Goal: Information Seeking & Learning: Learn about a topic

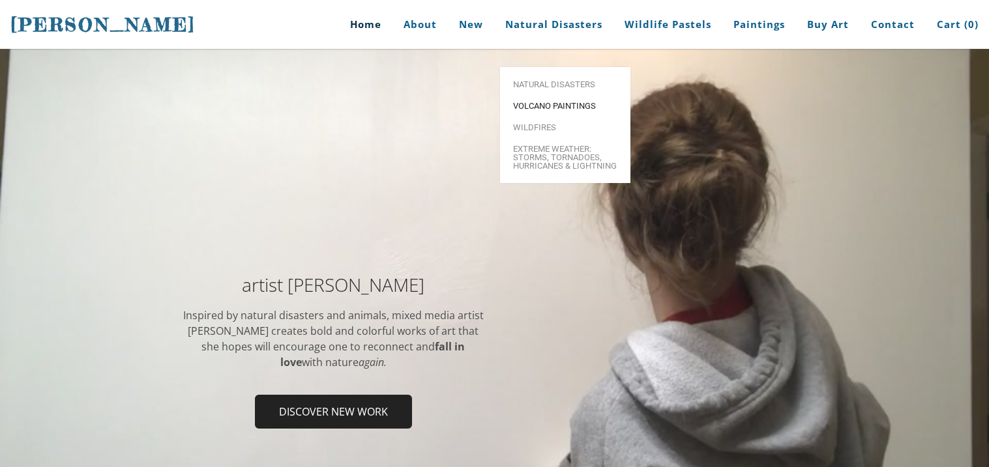
click at [563, 102] on span "Volcano paintings" at bounding box center [565, 106] width 104 height 8
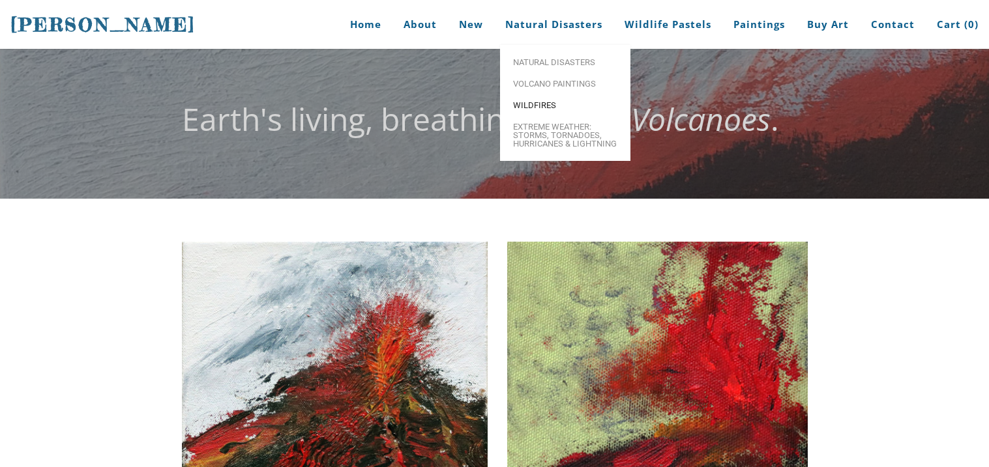
click at [547, 106] on span "Wildfires" at bounding box center [565, 105] width 104 height 8
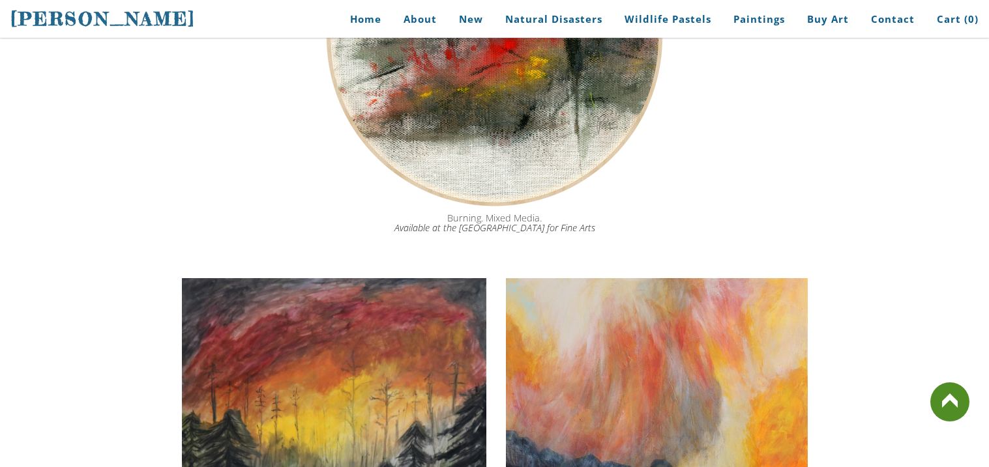
scroll to position [1530, 0]
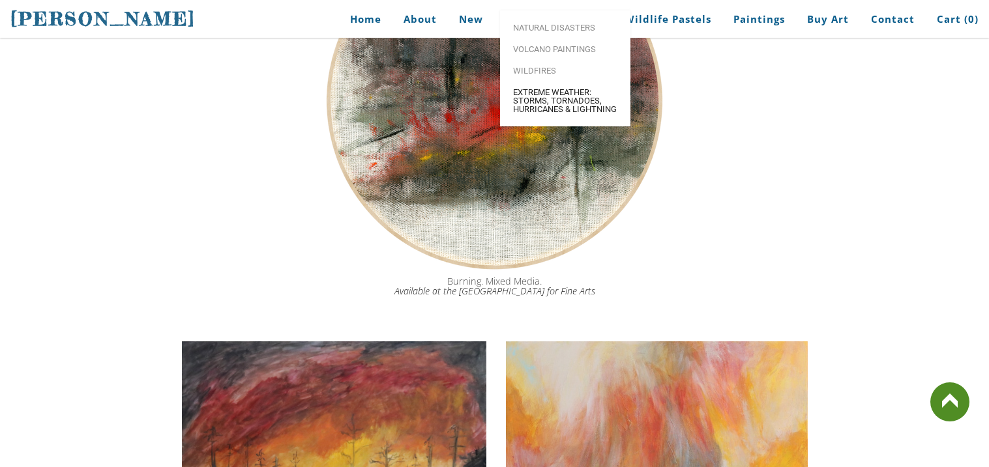
click at [574, 113] on span "Extreme Weather: Storms, Tornadoes, Hurricanes & Lightning" at bounding box center [565, 100] width 104 height 25
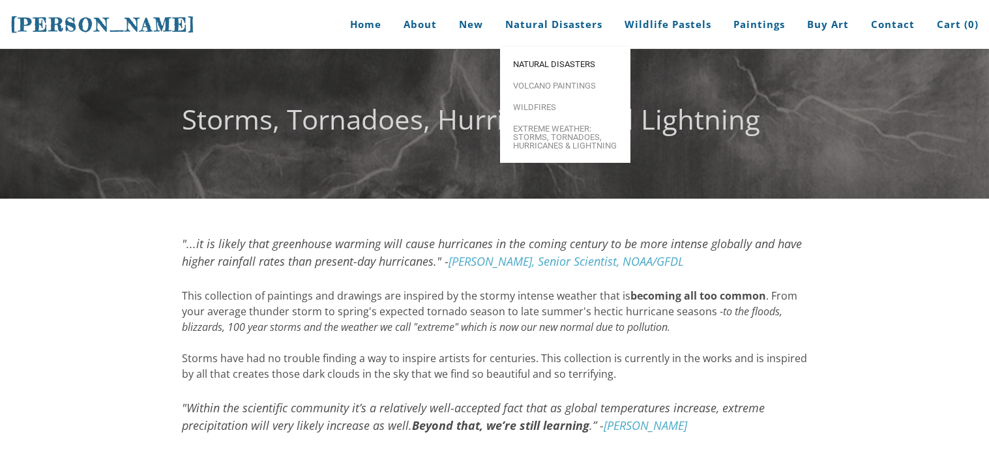
click at [547, 65] on span "Natural Disasters" at bounding box center [565, 64] width 104 height 8
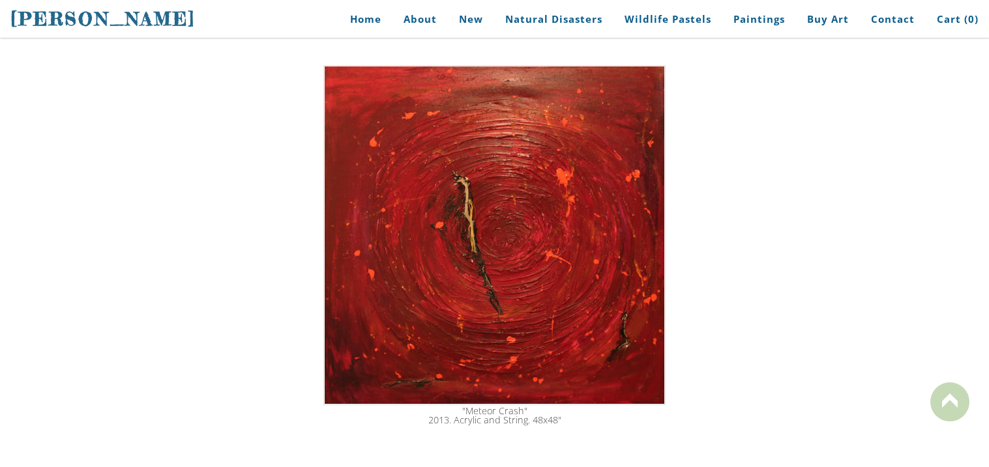
scroll to position [2192, 0]
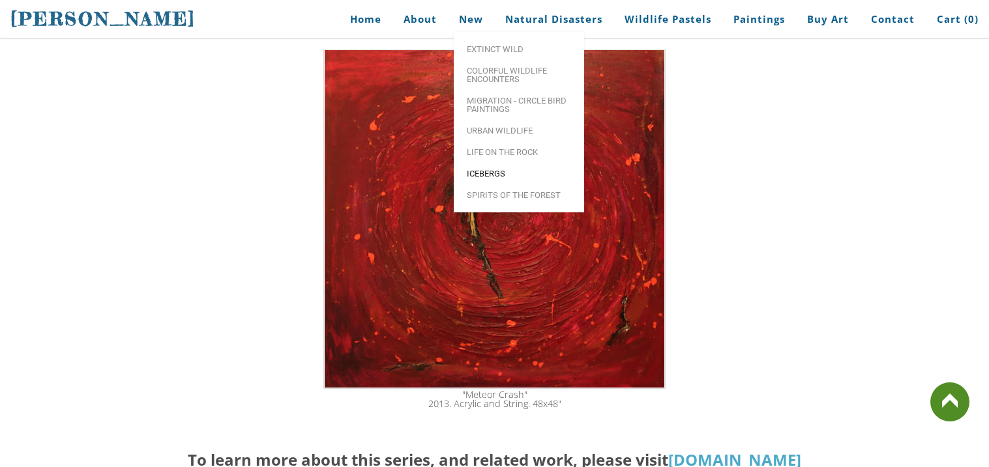
click at [519, 169] on link "Icebergs" at bounding box center [519, 174] width 130 height 22
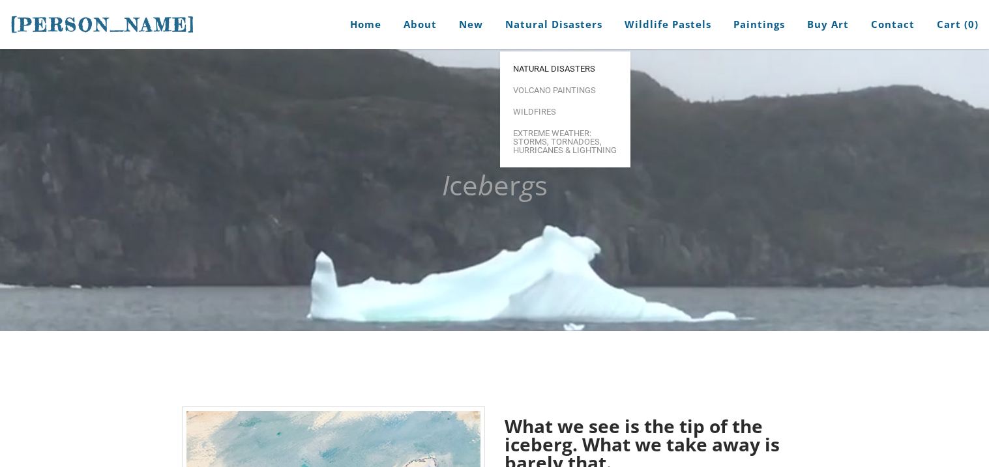
click at [561, 58] on link "Natural Disasters" at bounding box center [565, 69] width 130 height 22
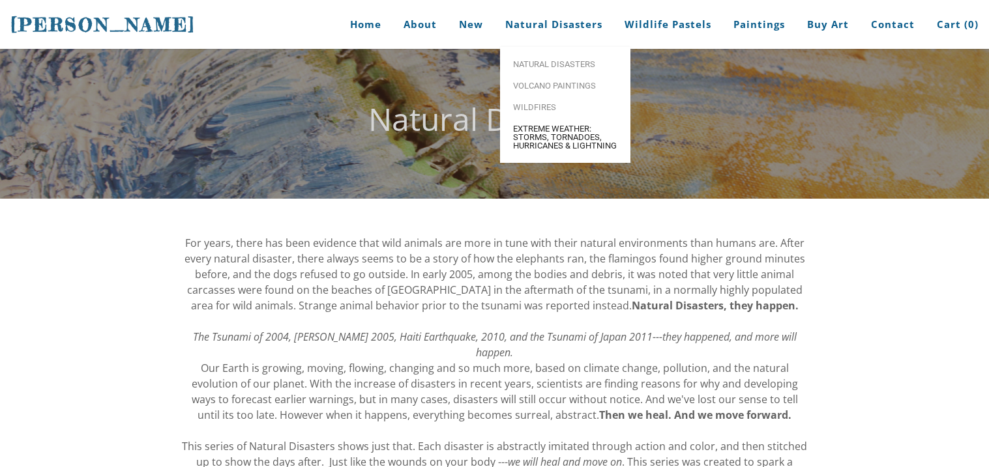
click at [555, 144] on span "Extreme Weather: Storms, Tornadoes, Hurricanes & Lightning" at bounding box center [565, 136] width 104 height 25
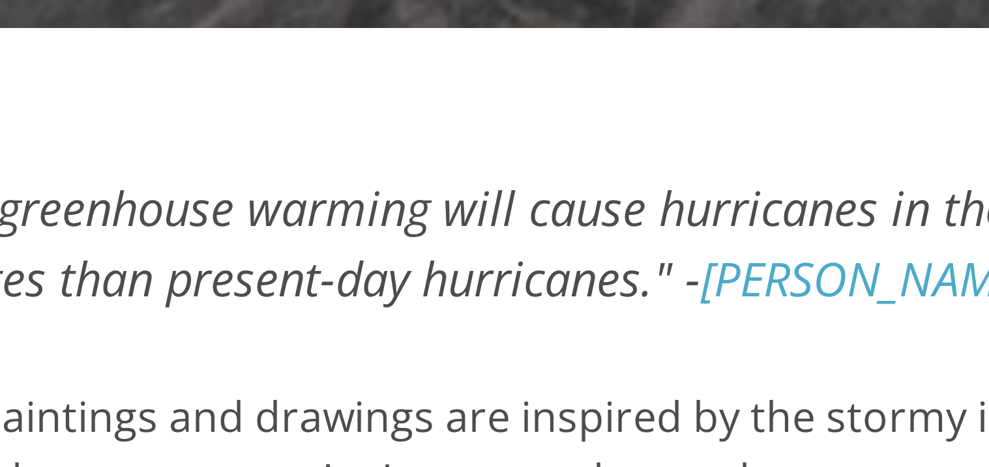
drag, startPoint x: 314, startPoint y: 261, endPoint x: 331, endPoint y: 275, distance: 22.2
drag, startPoint x: 311, startPoint y: 264, endPoint x: 389, endPoint y: 264, distance: 78.2
click at [389, 264] on font ""...it is likely that greenhouse warming will cause hurricanes in the coming ce…" at bounding box center [492, 252] width 620 height 33
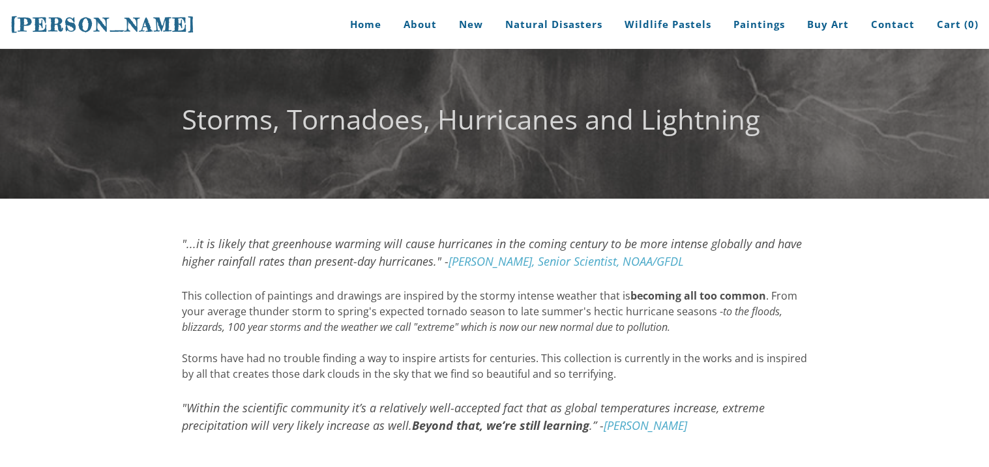
drag, startPoint x: 430, startPoint y: 262, endPoint x: 261, endPoint y: 261, distance: 168.8
click at [261, 261] on font ""...it is likely that greenhouse warming will cause hurricanes in the coming ce…" at bounding box center [492, 252] width 620 height 33
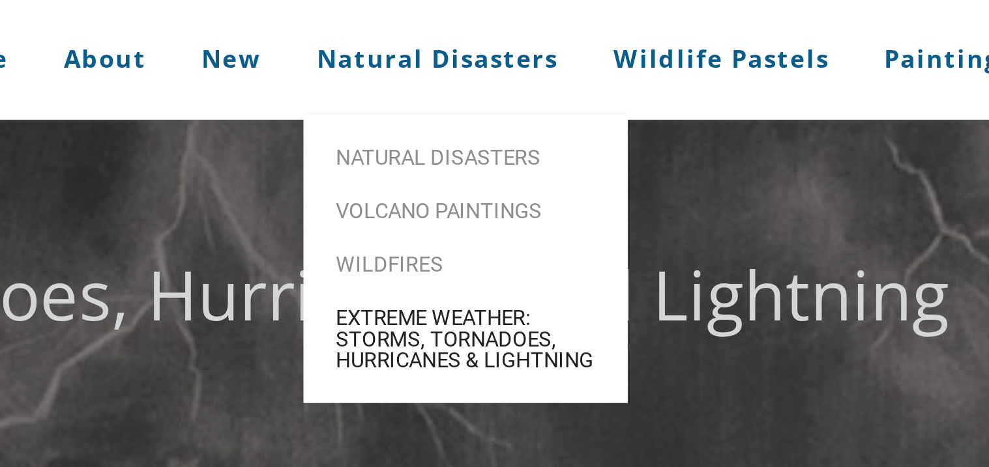
click at [551, 143] on span "Extreme Weather: Storms, Tornadoes, Hurricanes & Lightning" at bounding box center [565, 136] width 104 height 25
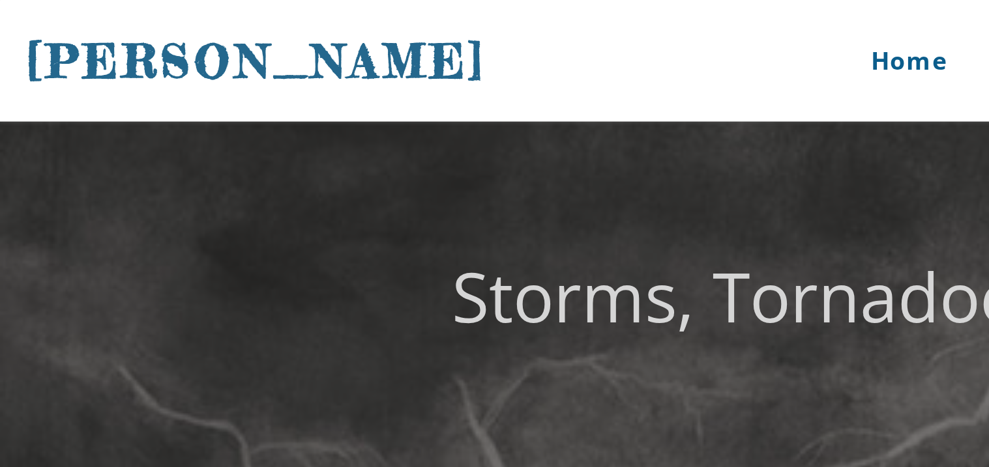
click at [216, 128] on font "Storms, Tornadoes, Hurricanes and Lightning" at bounding box center [471, 118] width 578 height 37
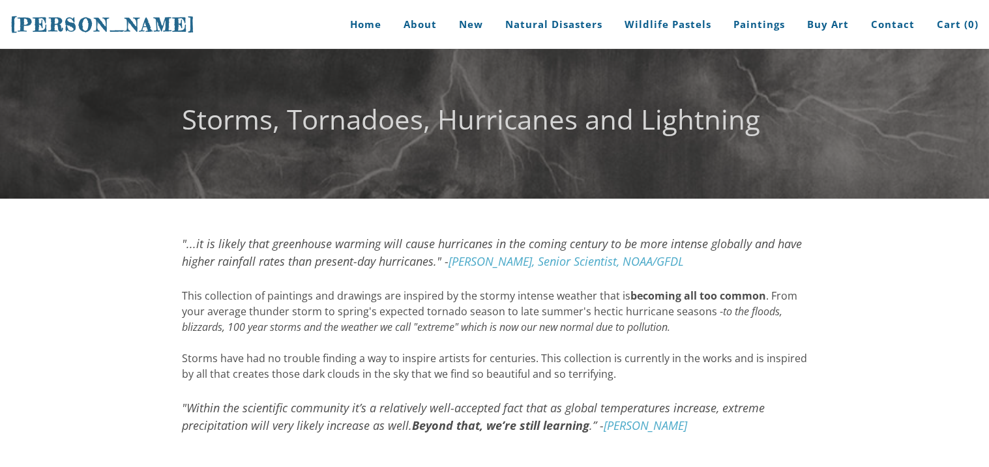
click at [602, 356] on div "This collection of paintings and drawings are inspired by the stormy intense we…" at bounding box center [495, 335] width 626 height 94
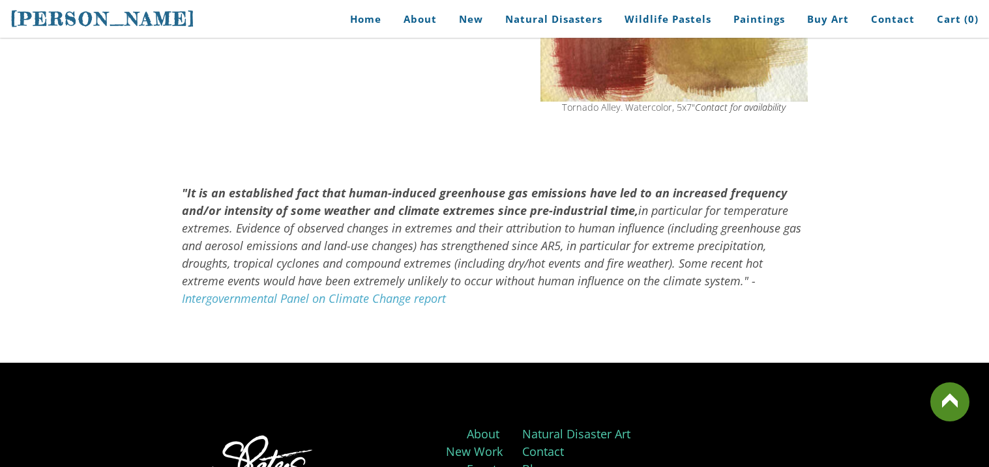
scroll to position [1423, 0]
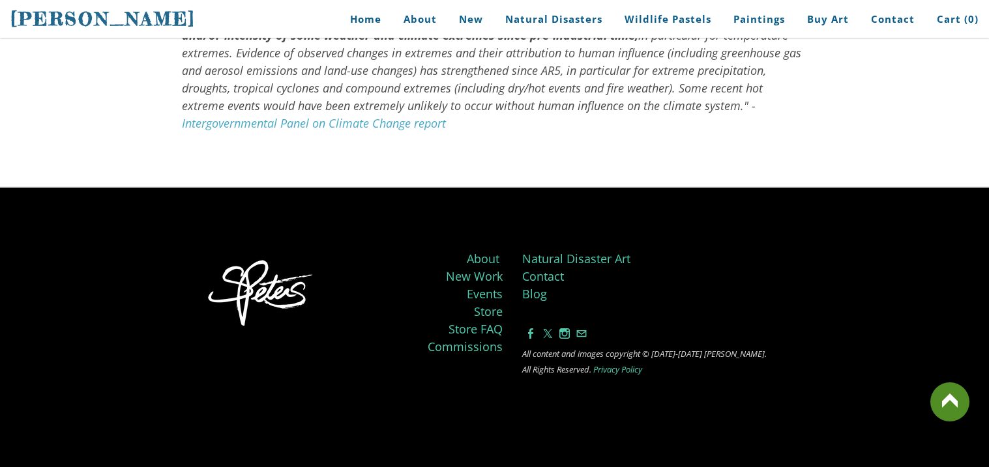
click at [941, 403] on link at bounding box center [949, 402] width 39 height 39
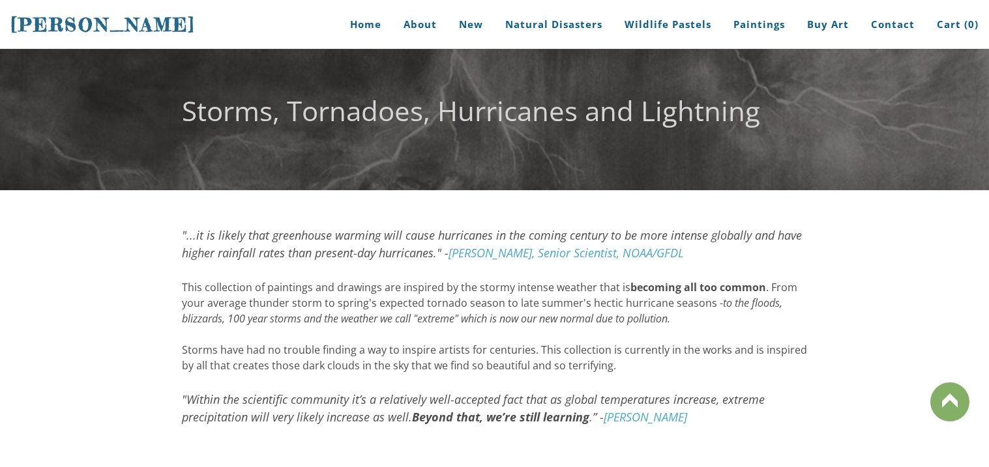
scroll to position [0, 0]
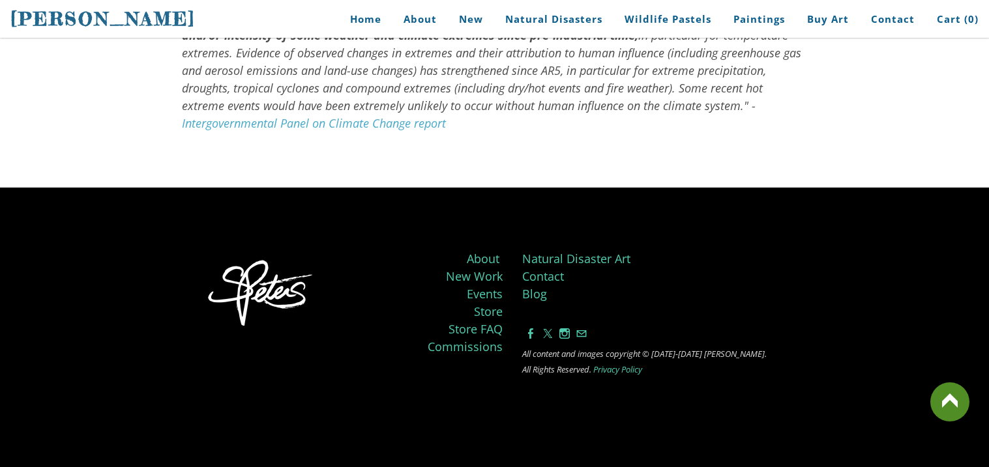
click at [948, 384] on link at bounding box center [949, 402] width 39 height 39
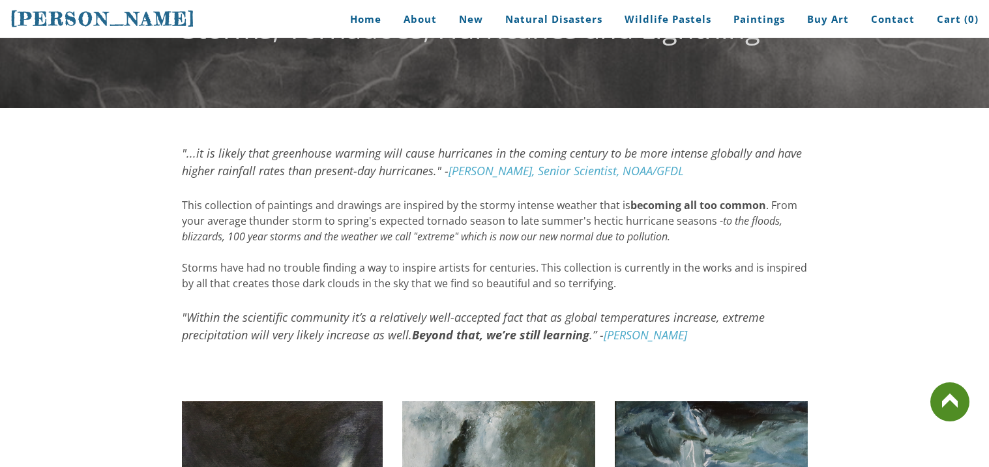
scroll to position [0, 0]
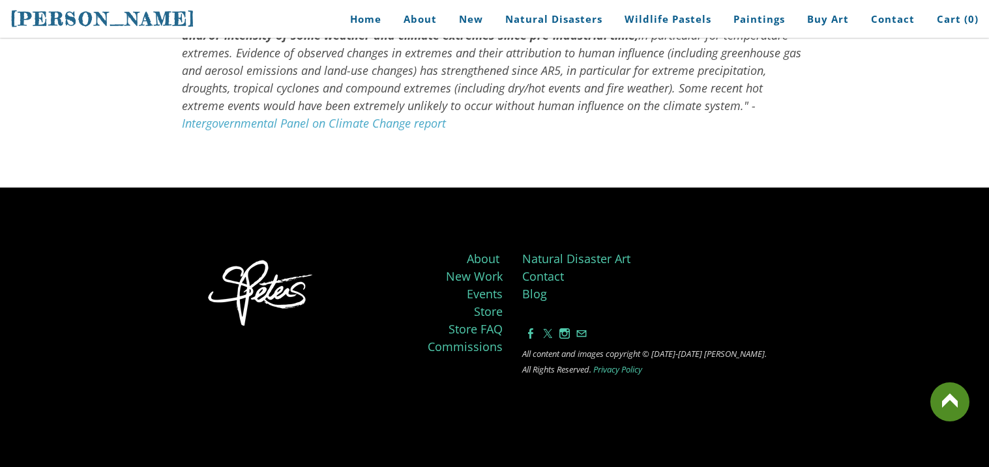
click at [948, 384] on link at bounding box center [949, 402] width 39 height 39
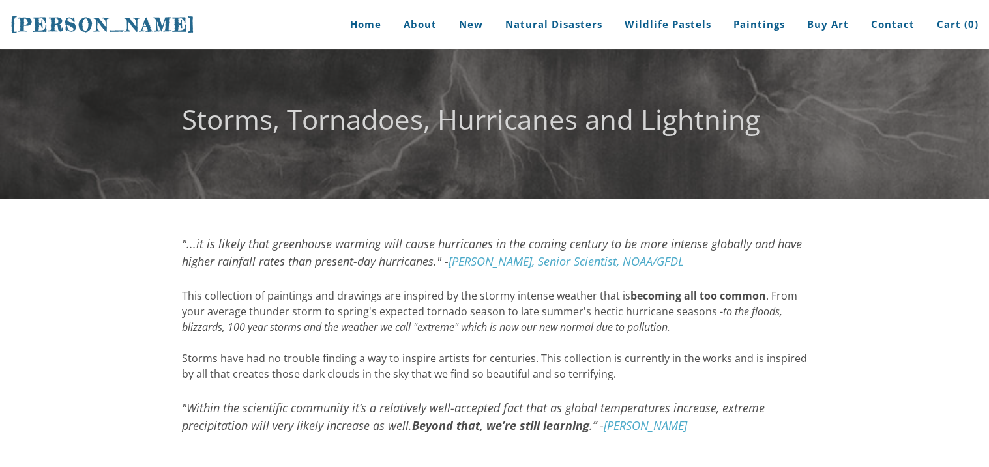
scroll to position [1423, 0]
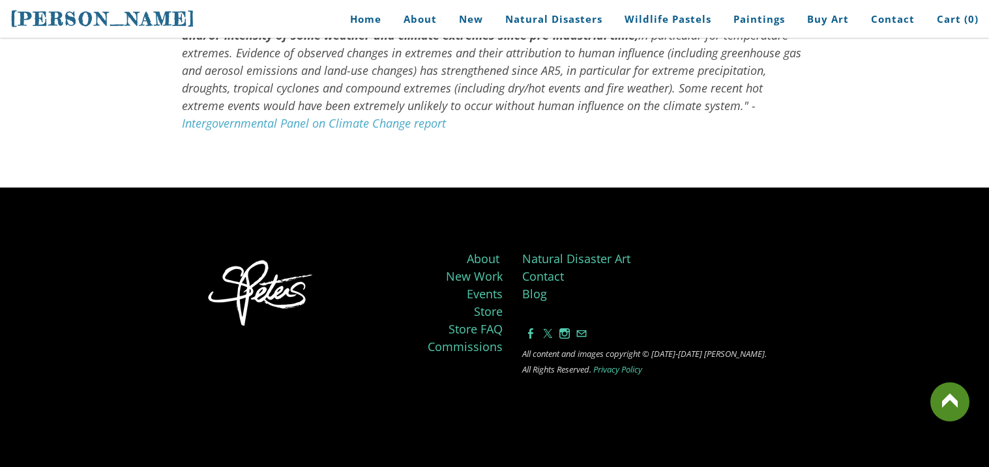
click at [948, 384] on link at bounding box center [949, 402] width 39 height 39
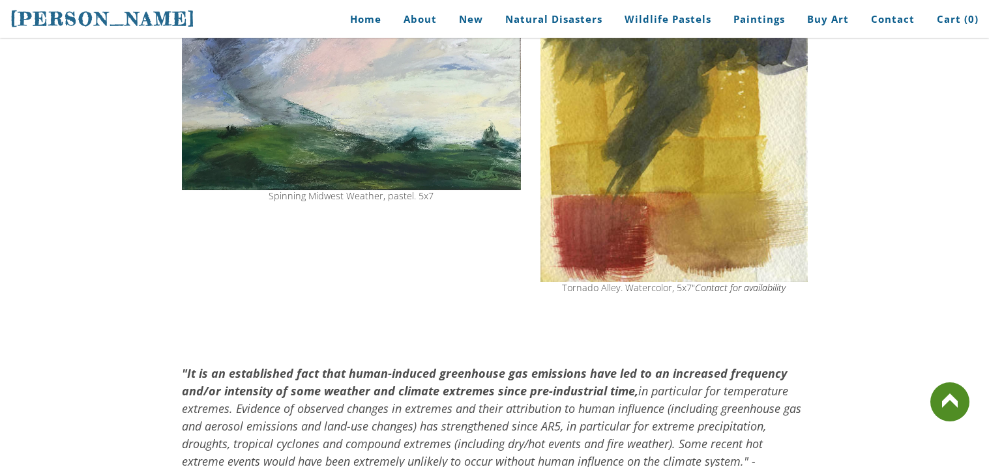
click at [948, 384] on link at bounding box center [949, 402] width 39 height 39
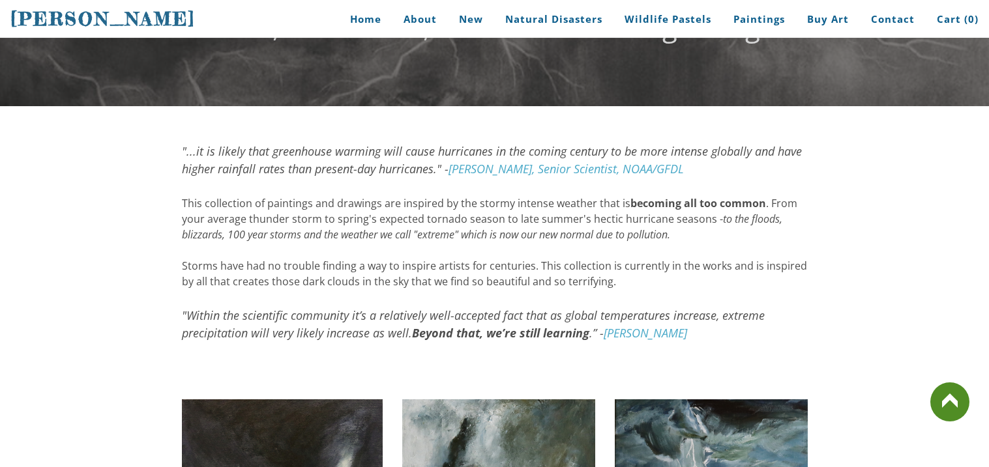
scroll to position [0, 0]
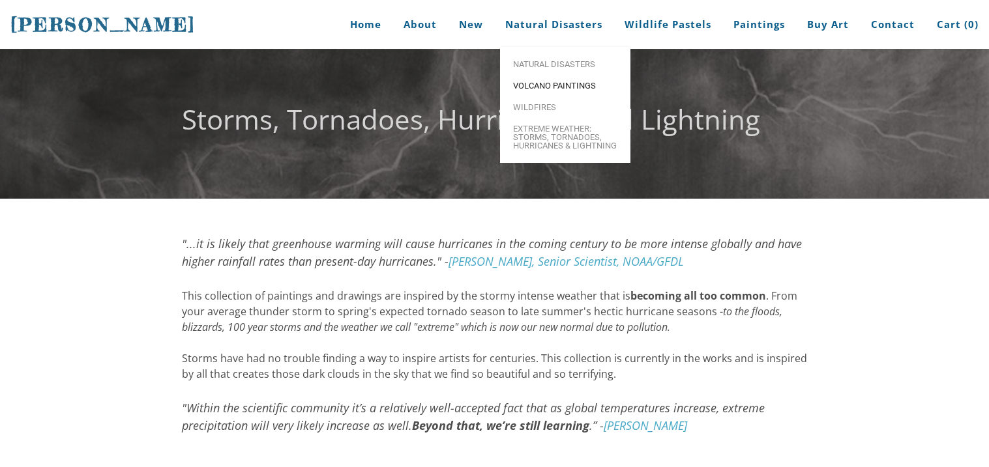
click at [564, 93] on link "Volcano paintings" at bounding box center [565, 86] width 130 height 22
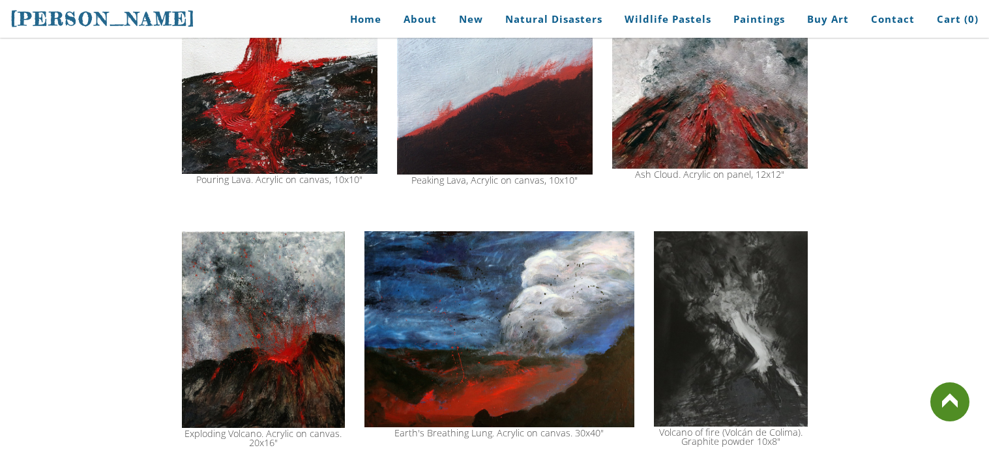
scroll to position [1590, 0]
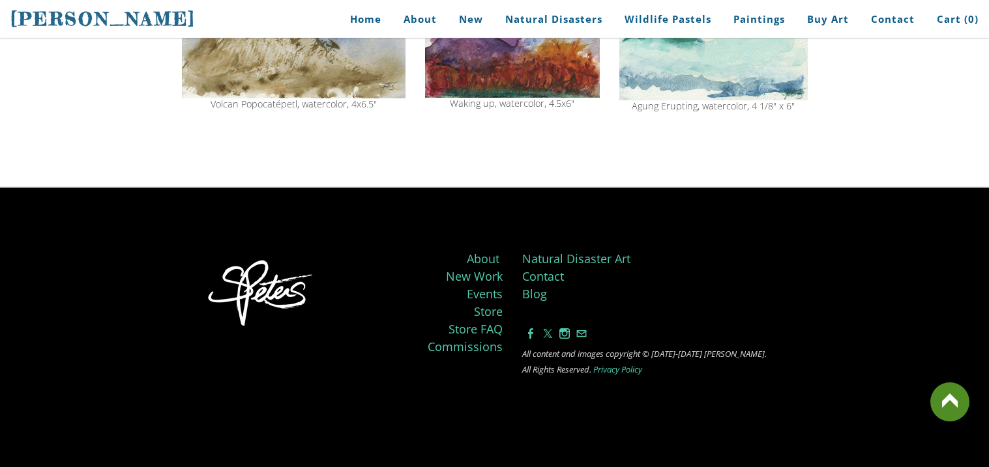
click at [937, 412] on link at bounding box center [949, 402] width 39 height 39
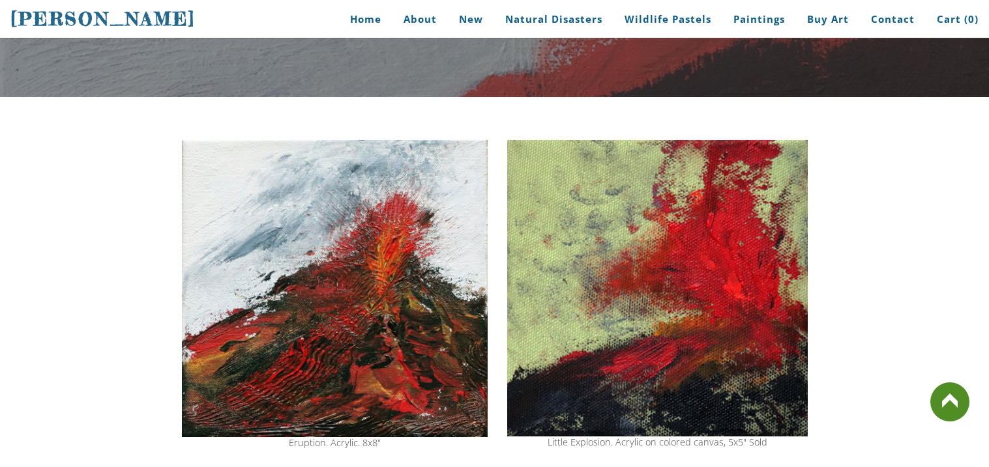
scroll to position [0, 0]
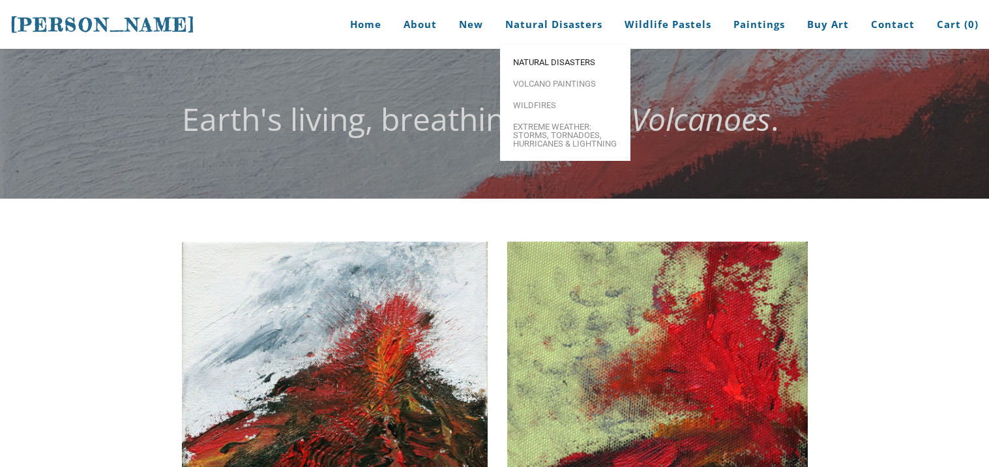
click at [572, 65] on span "Natural Disasters" at bounding box center [565, 62] width 104 height 8
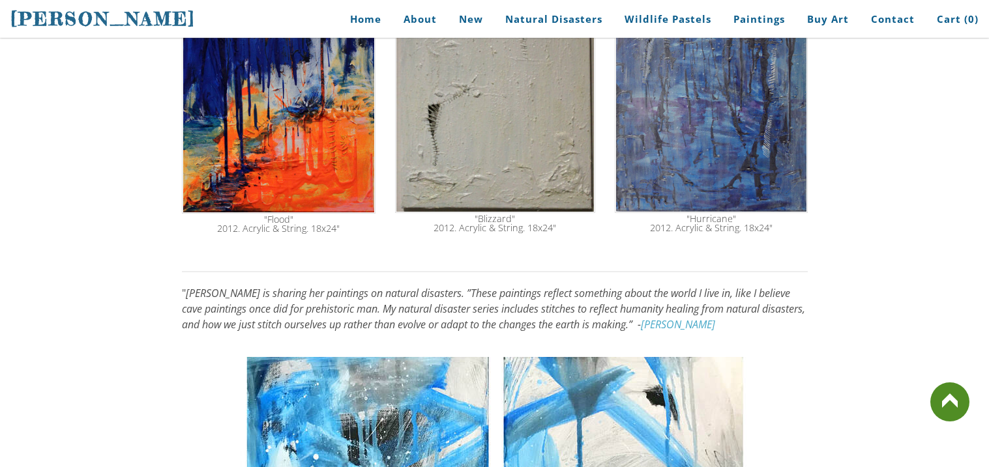
scroll to position [2533, 0]
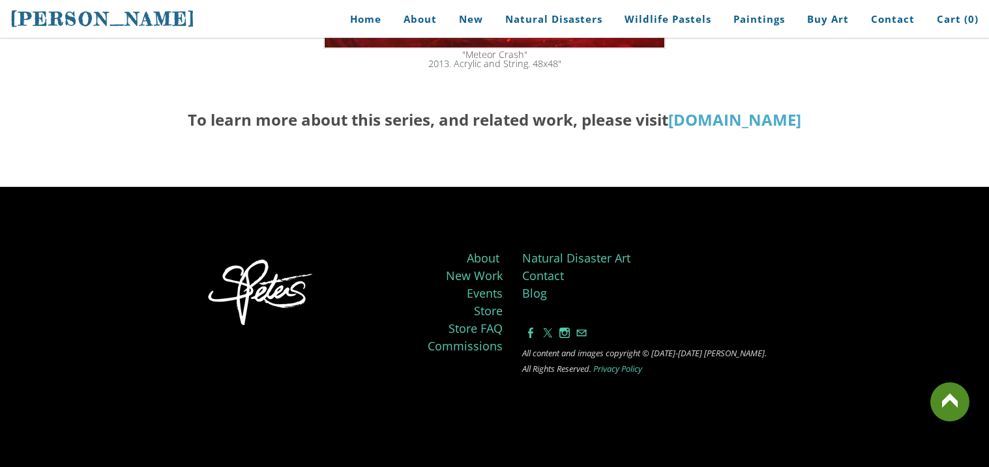
click at [954, 420] on link at bounding box center [949, 402] width 39 height 39
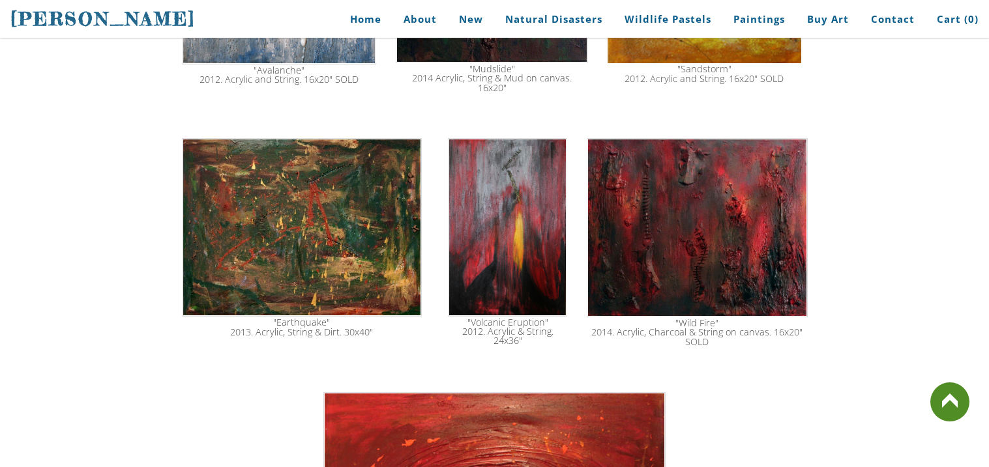
scroll to position [1817, 0]
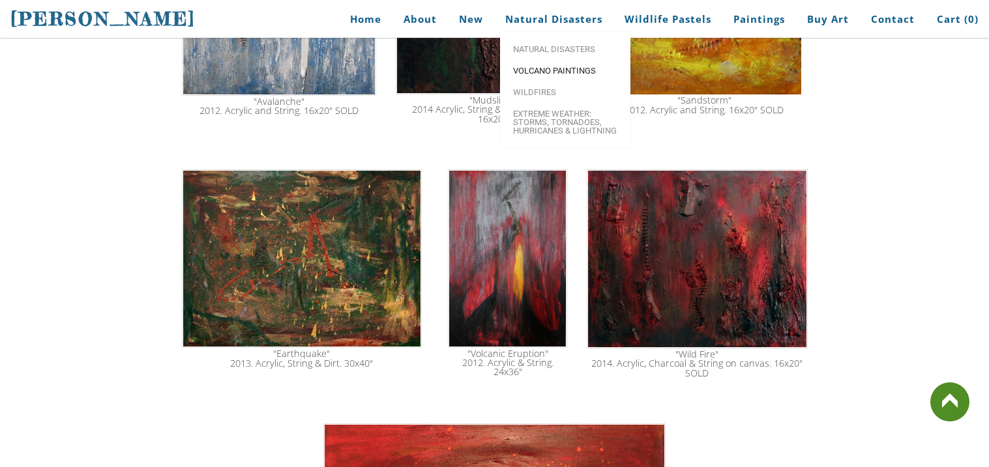
click at [570, 66] on span "Volcano paintings" at bounding box center [565, 70] width 104 height 8
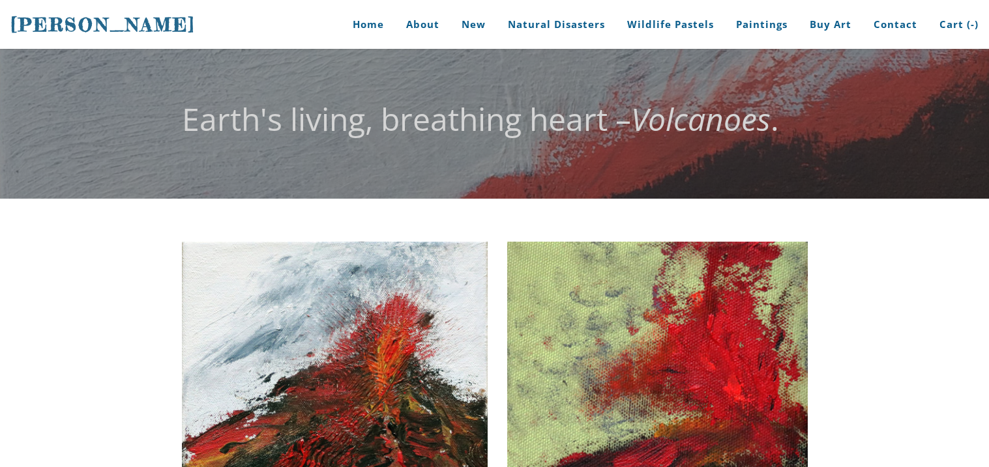
click at [570, 66] on div "Earth's living, breathing heart – Volcanoes ." at bounding box center [494, 124] width 989 height 150
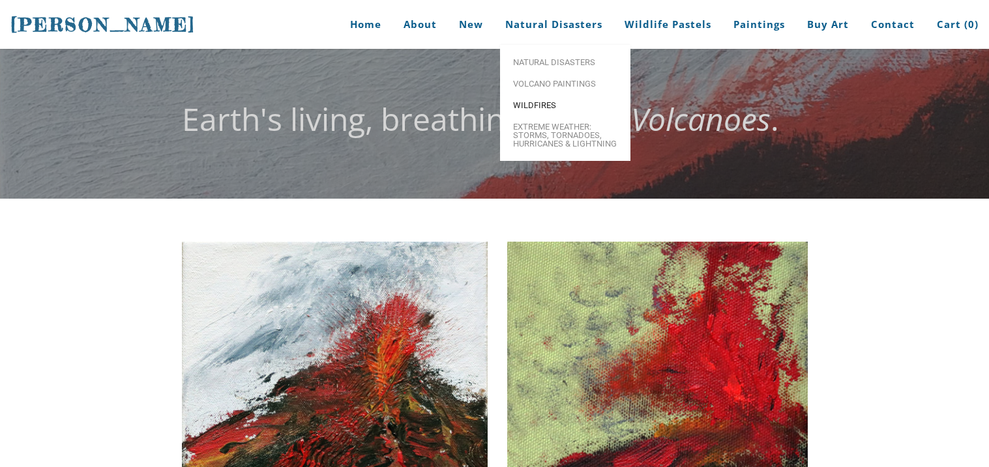
click at [554, 115] on link "Wildfires" at bounding box center [565, 106] width 130 height 22
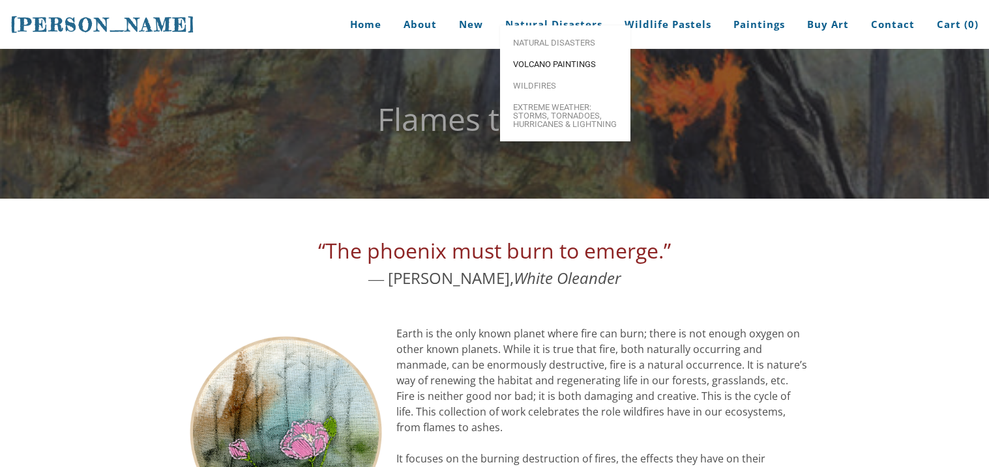
click at [553, 68] on span "Volcano paintings" at bounding box center [565, 64] width 104 height 8
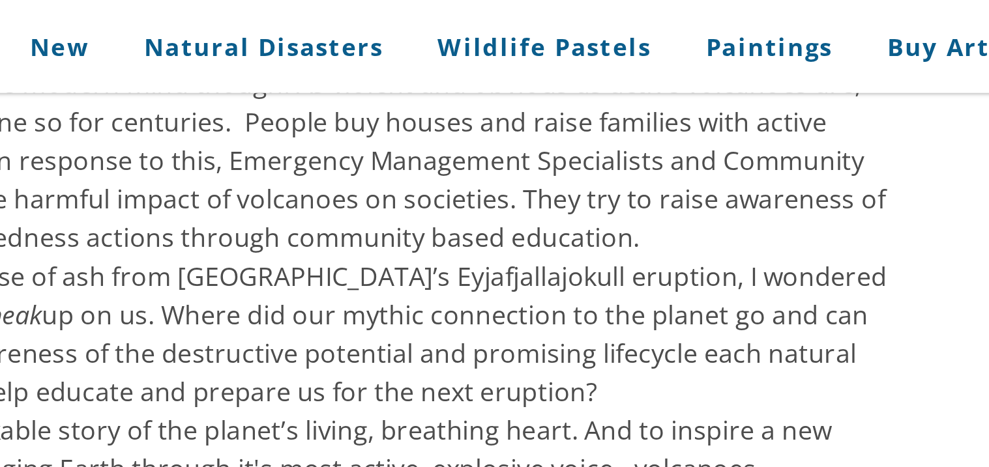
scroll to position [781, 0]
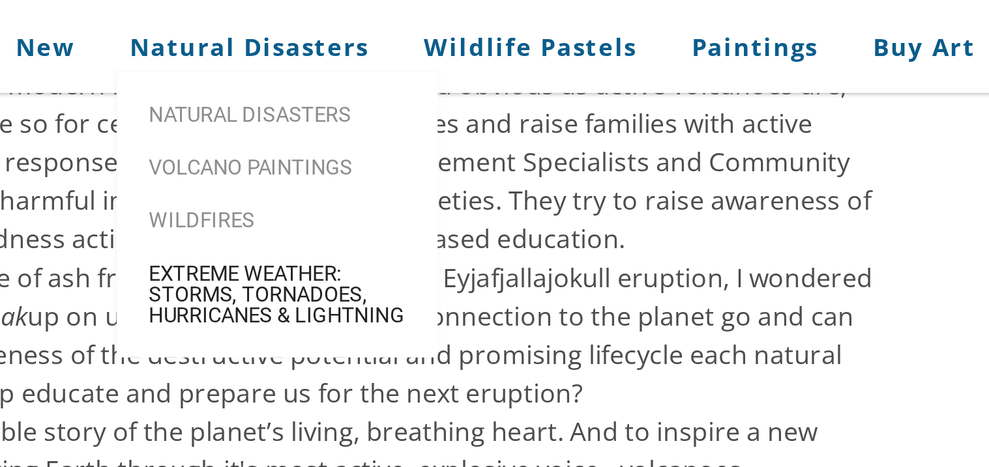
click at [556, 125] on span "Extreme Weather: Storms, Tornadoes, Hurricanes & Lightning" at bounding box center [565, 119] width 104 height 25
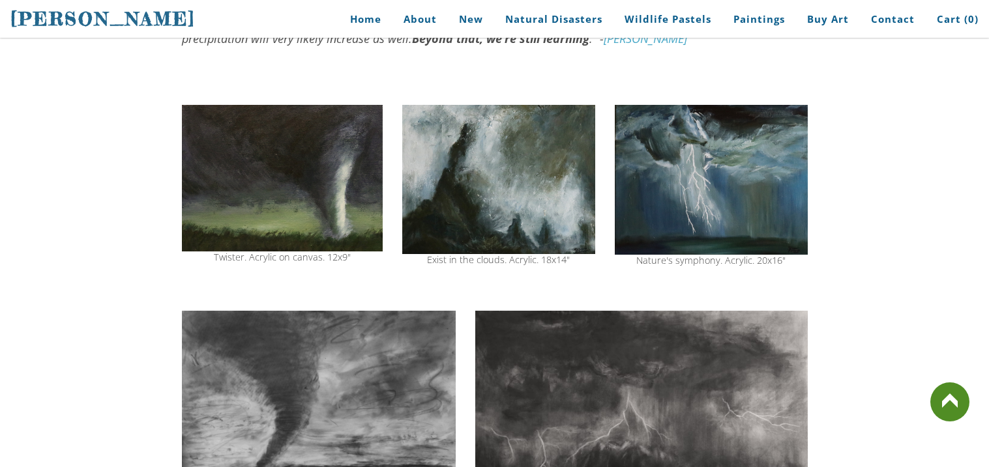
scroll to position [385, 0]
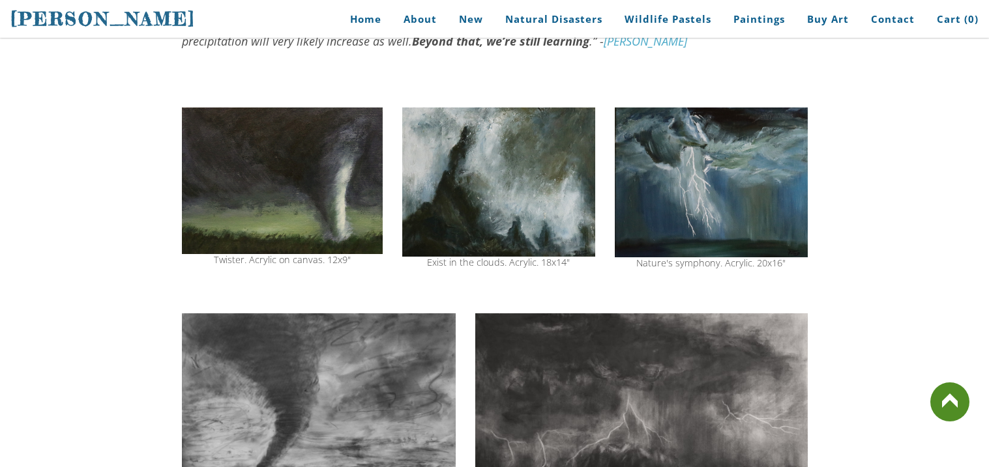
click at [710, 194] on img at bounding box center [711, 183] width 193 height 150
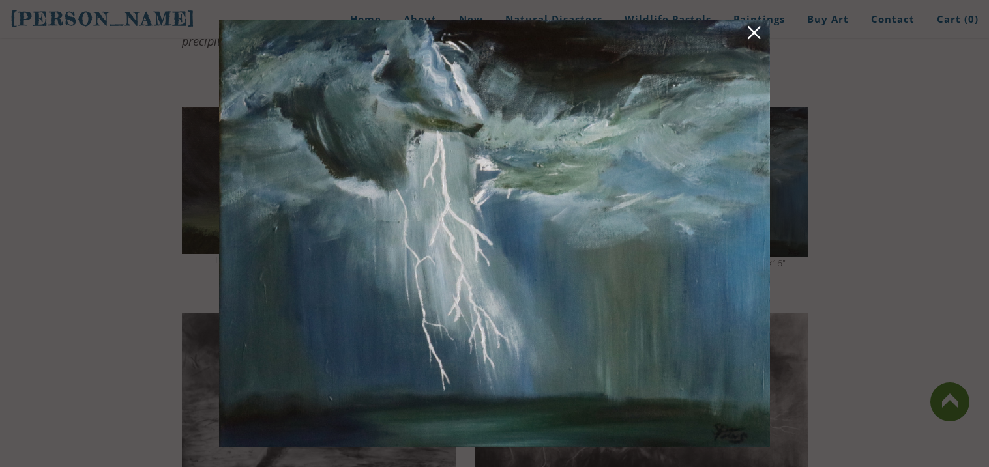
click at [750, 42] on link at bounding box center [754, 35] width 18 height 20
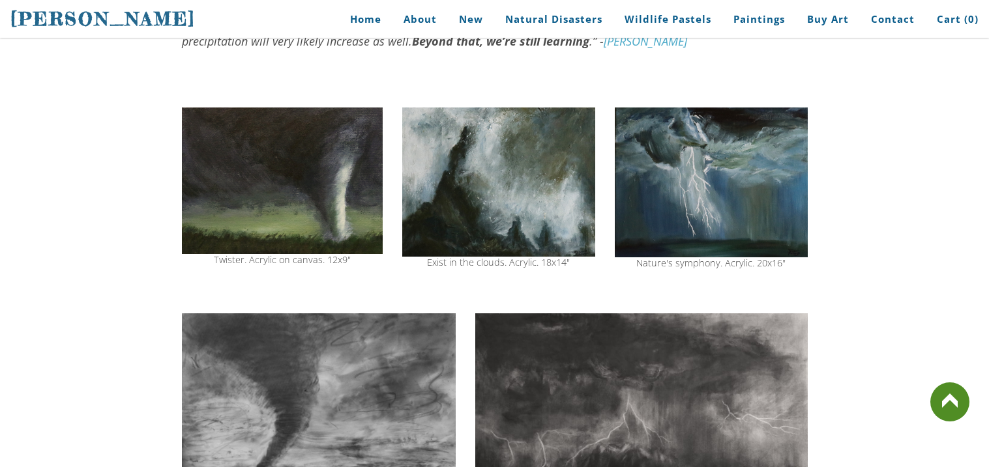
click at [318, 221] on img at bounding box center [282, 181] width 201 height 147
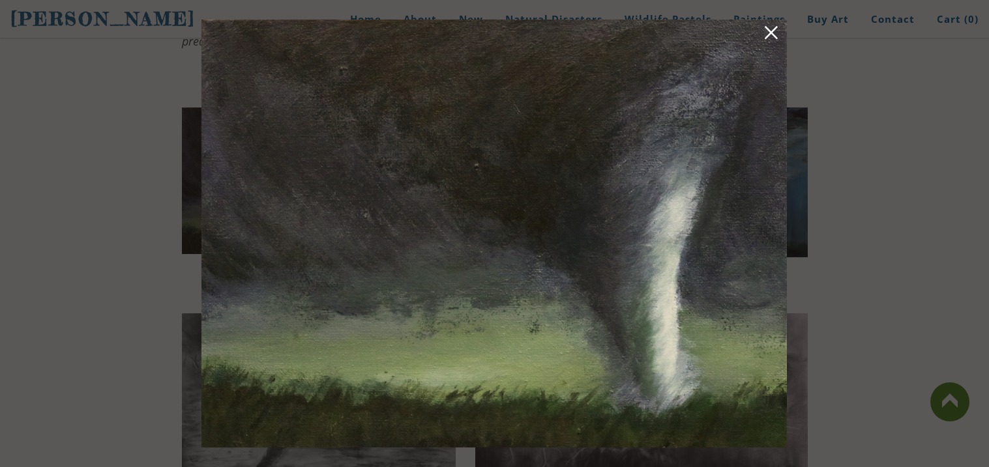
click at [768, 30] on link at bounding box center [771, 35] width 18 height 20
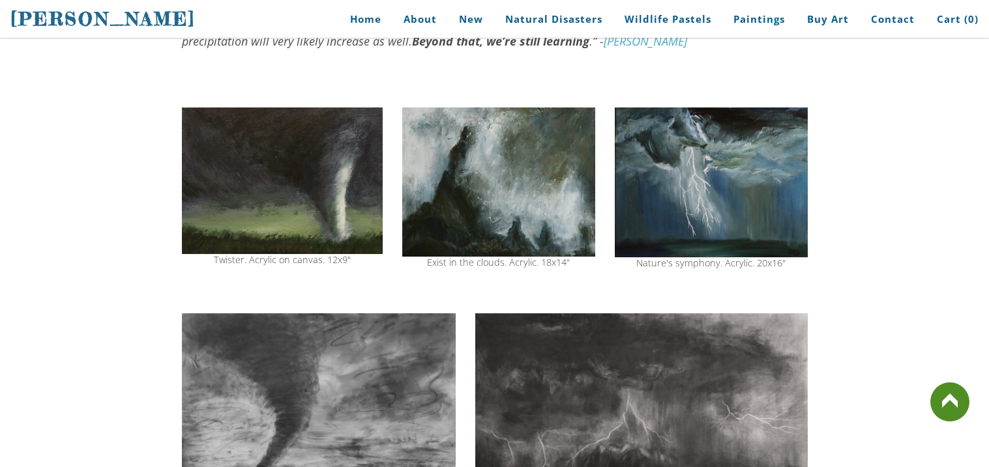
click at [405, 401] on img at bounding box center [319, 420] width 274 height 214
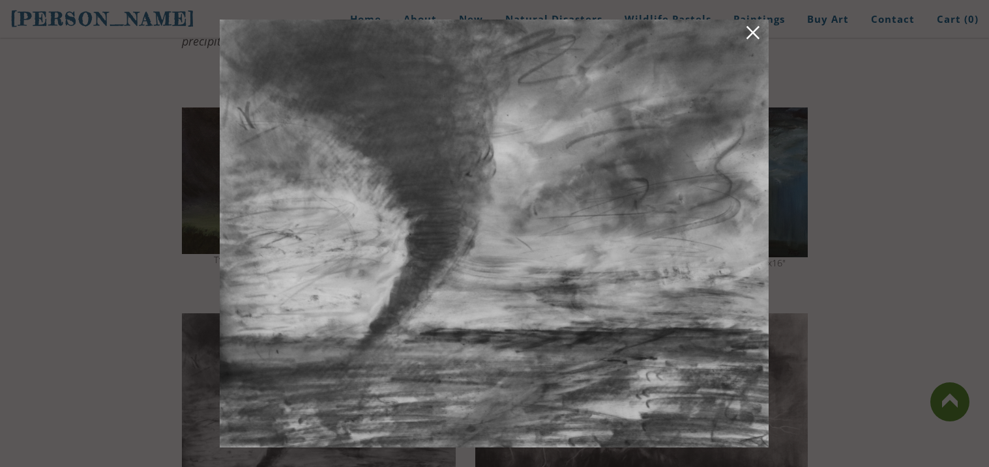
click at [761, 34] on link at bounding box center [753, 35] width 18 height 20
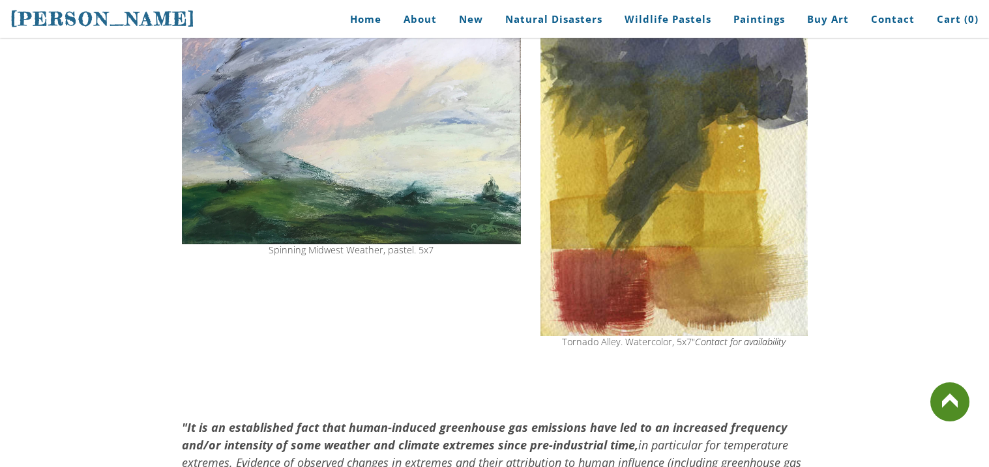
scroll to position [976, 0]
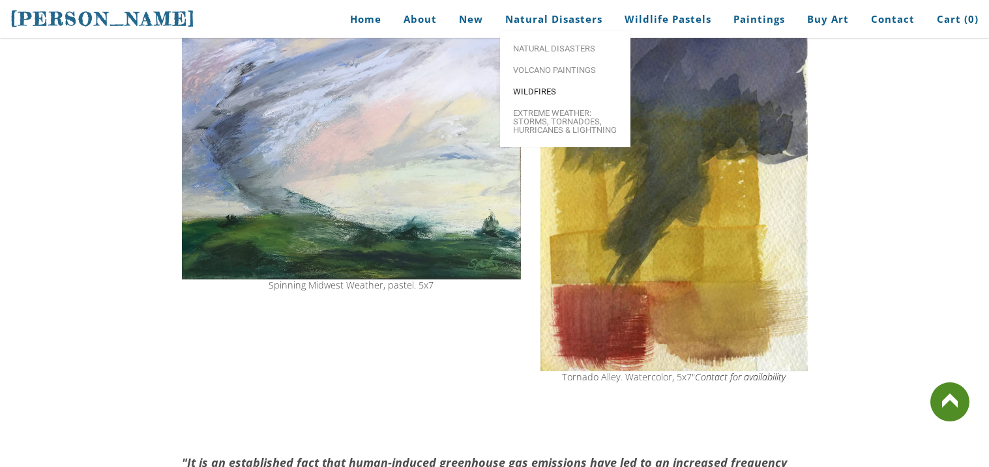
click at [564, 100] on link "Wildfires" at bounding box center [565, 92] width 130 height 22
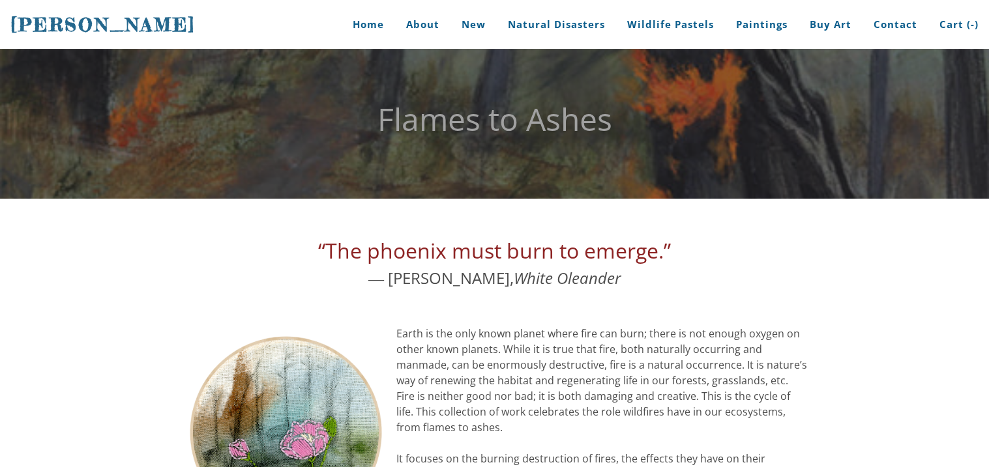
click at [564, 100] on font "Flames to Ashes" at bounding box center [494, 119] width 235 height 42
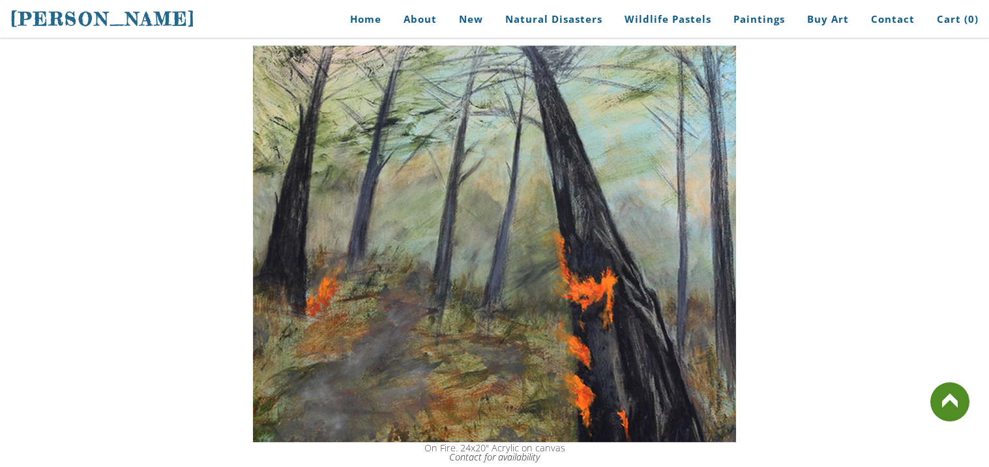
scroll to position [2142, 0]
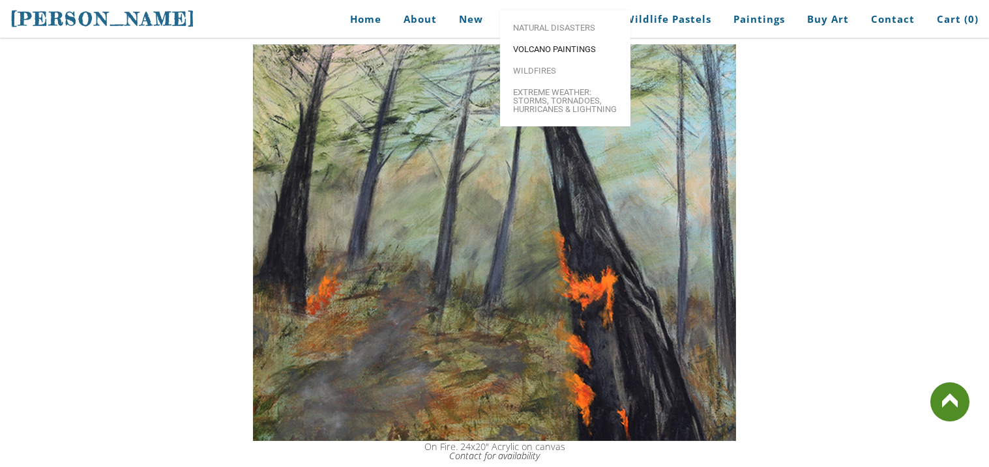
click at [544, 60] on link "Volcano paintings" at bounding box center [565, 49] width 130 height 22
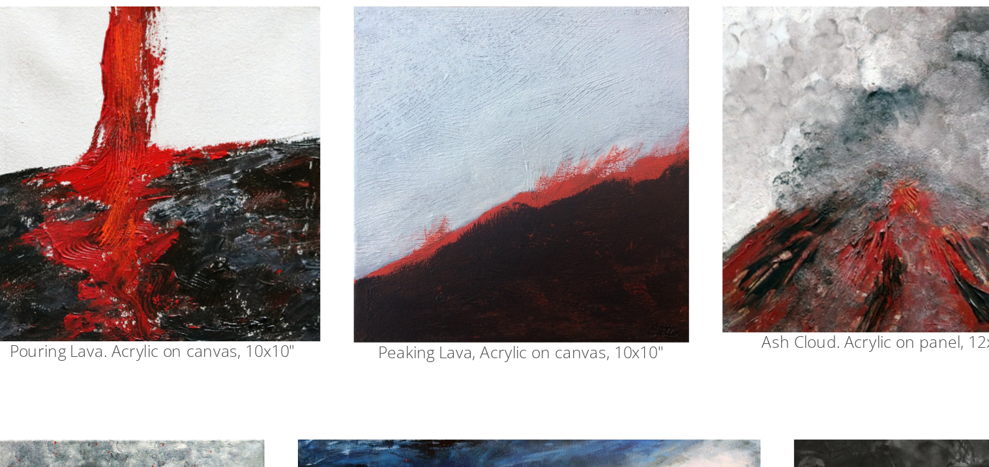
scroll to position [886, 0]
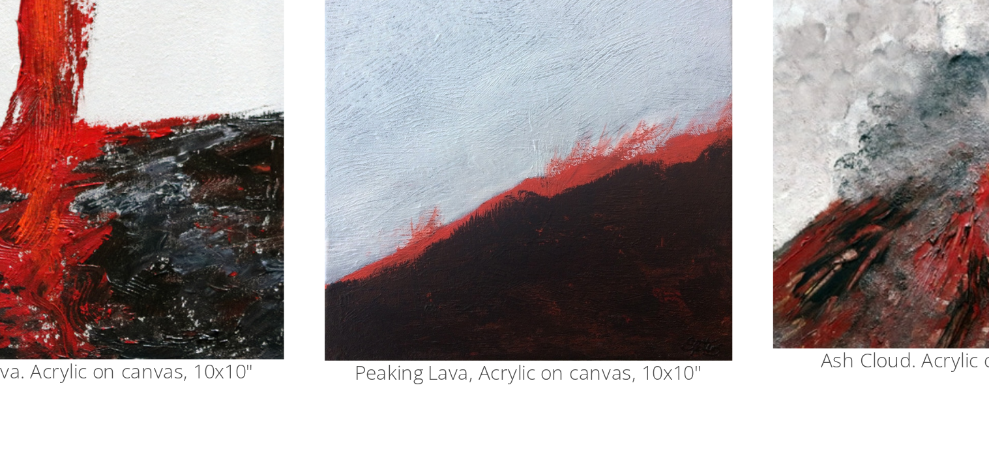
click at [475, 299] on img at bounding box center [495, 248] width 196 height 196
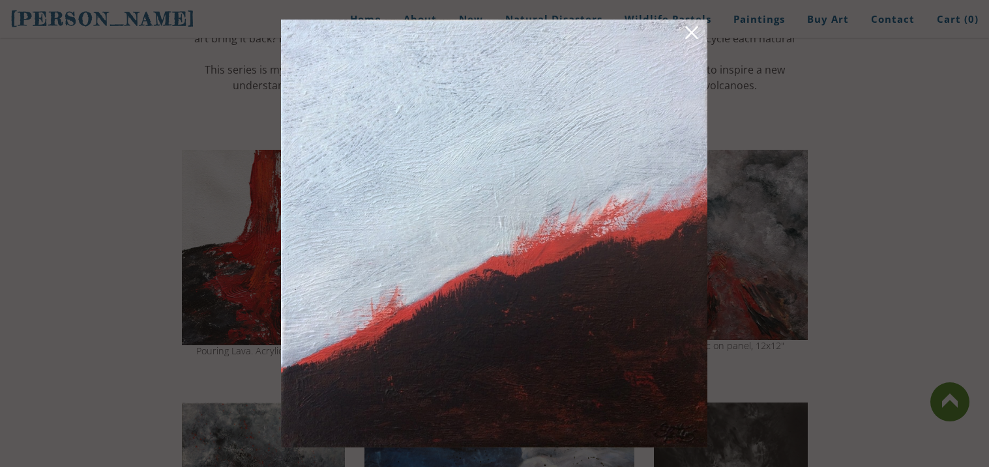
click at [692, 25] on link at bounding box center [691, 35] width 18 height 20
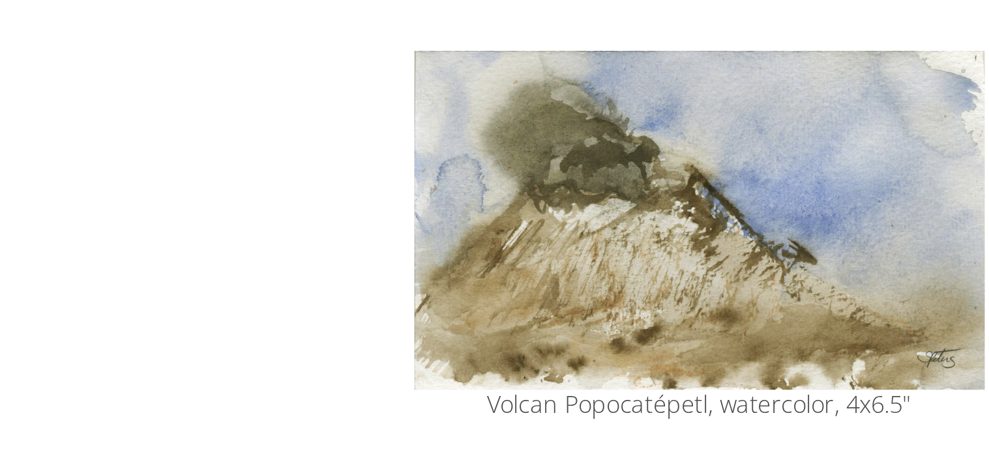
scroll to position [1326, 0]
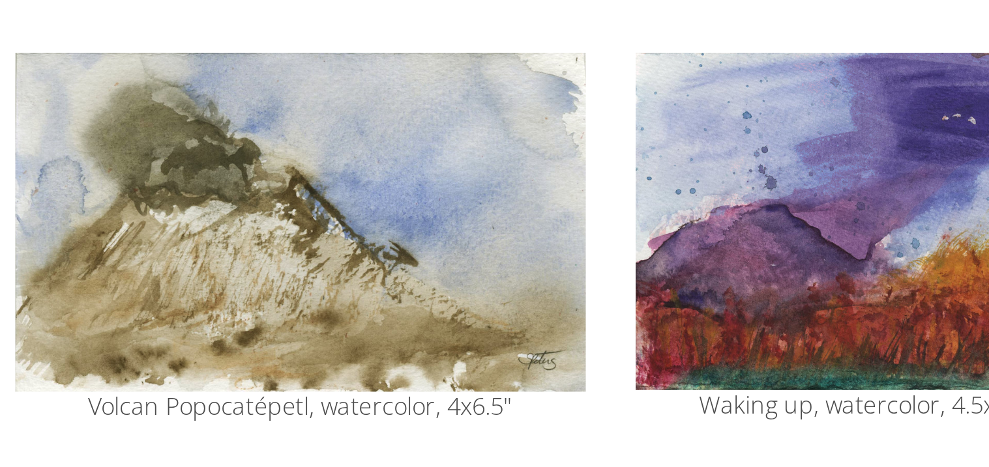
click at [370, 300] on img at bounding box center [294, 292] width 224 height 133
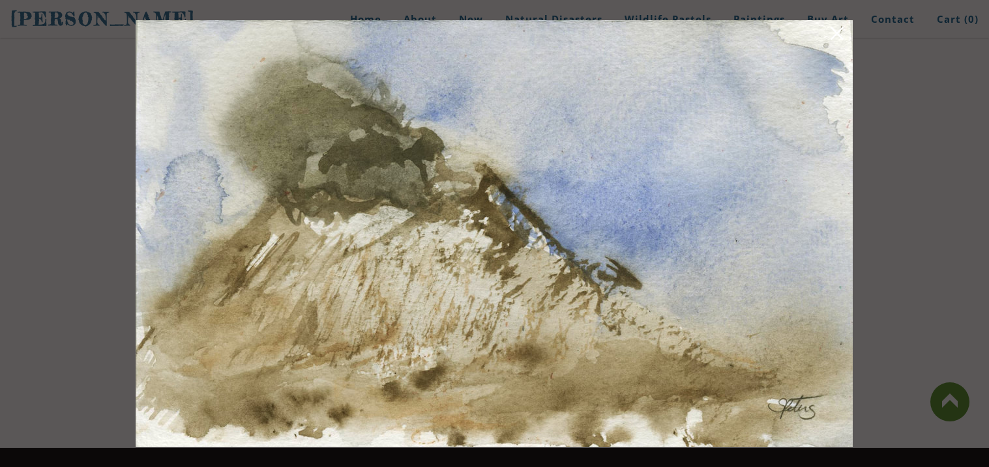
click at [367, 75] on img at bounding box center [494, 233] width 717 height 427
click at [89, 71] on div at bounding box center [494, 233] width 989 height 467
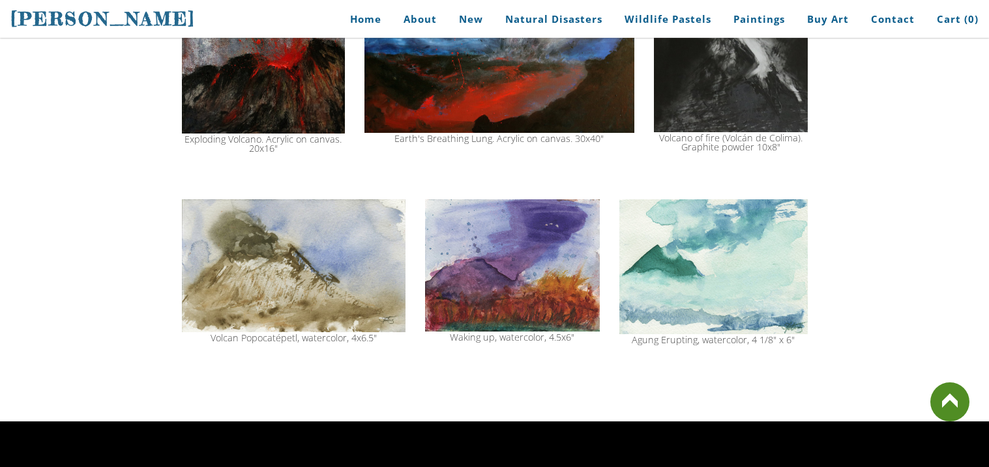
scroll to position [1354, 0]
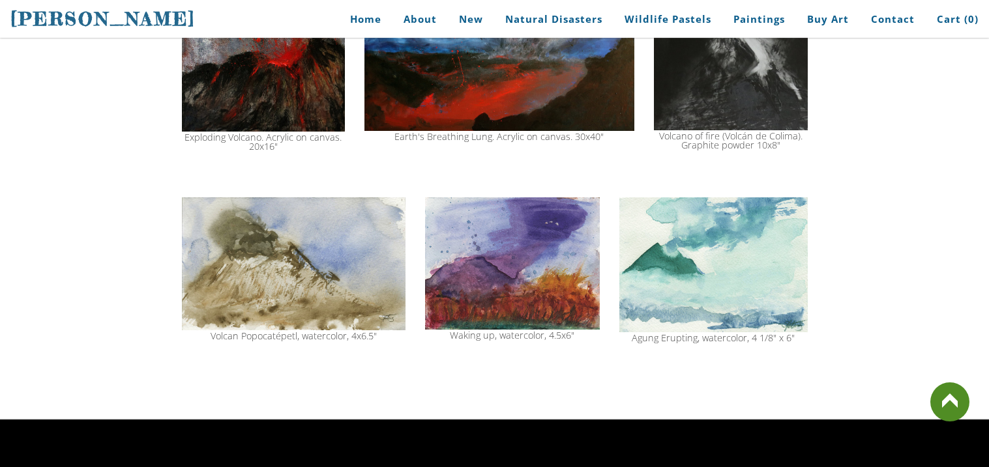
click at [366, 259] on img at bounding box center [294, 263] width 224 height 133
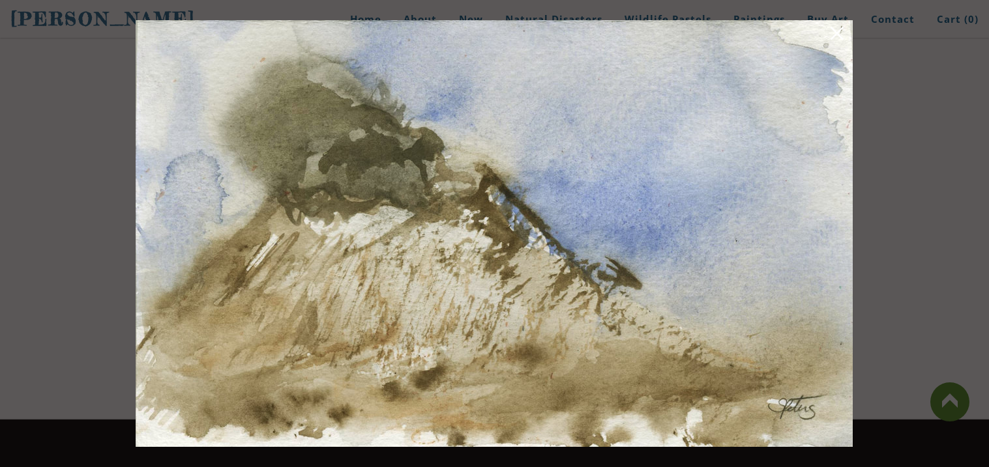
click at [396, 85] on img at bounding box center [494, 233] width 717 height 427
click at [398, 122] on img at bounding box center [494, 233] width 717 height 427
click at [753, 364] on img at bounding box center [494, 233] width 717 height 427
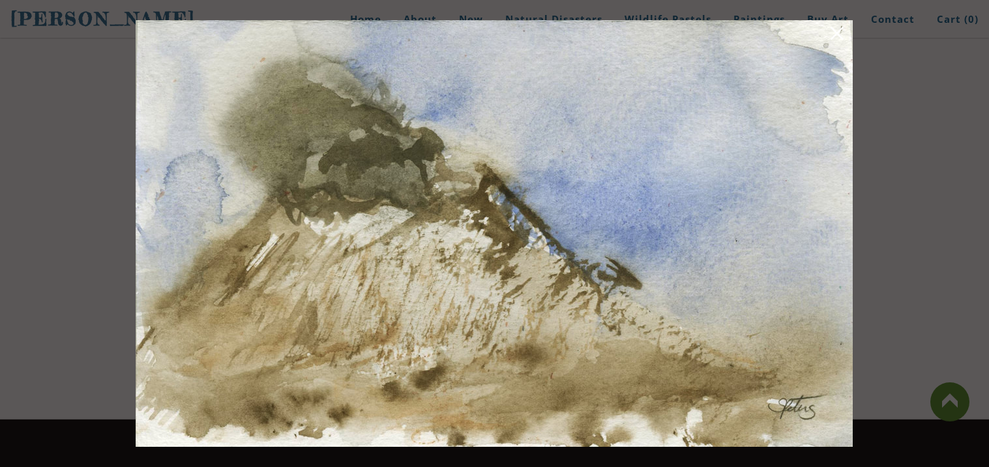
click at [667, 36] on img at bounding box center [494, 233] width 717 height 427
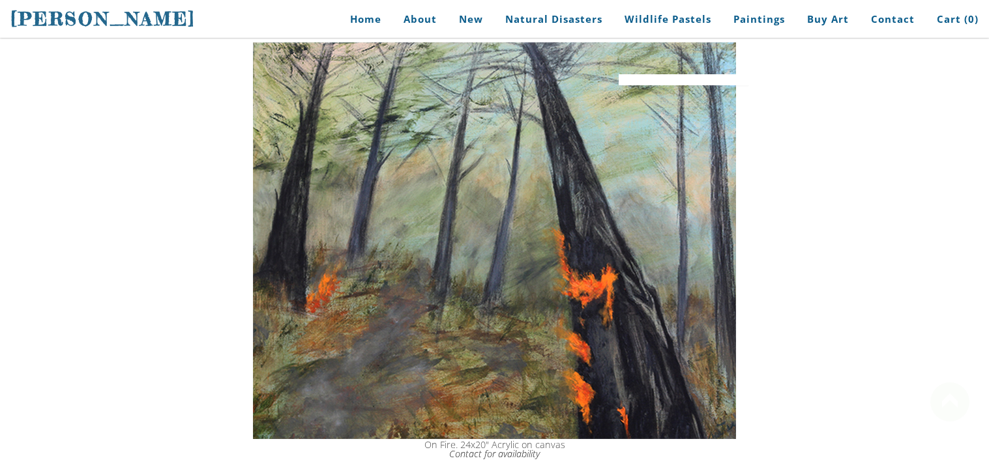
scroll to position [2192, 0]
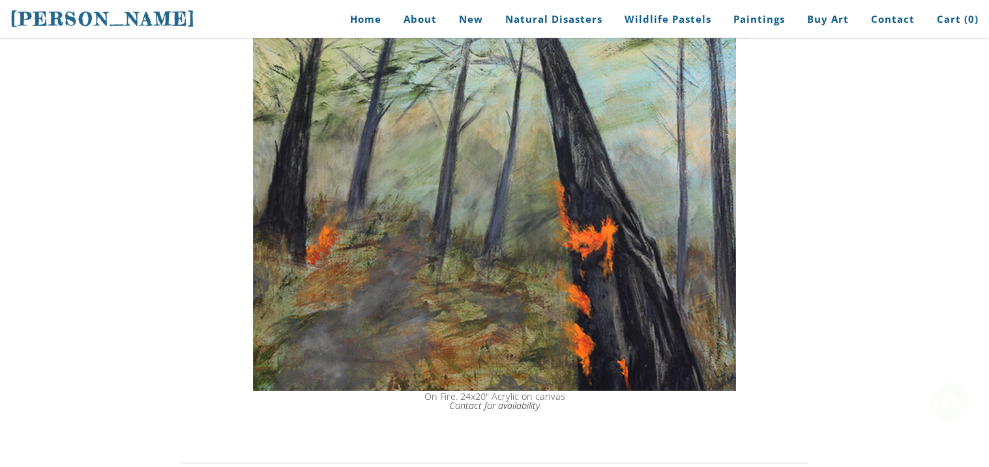
click at [667, 36] on div "Home About New Natural Disasters Wildlife Pastels Paintings Buy Art Contact Car…" at bounding box center [593, 19] width 770 height 38
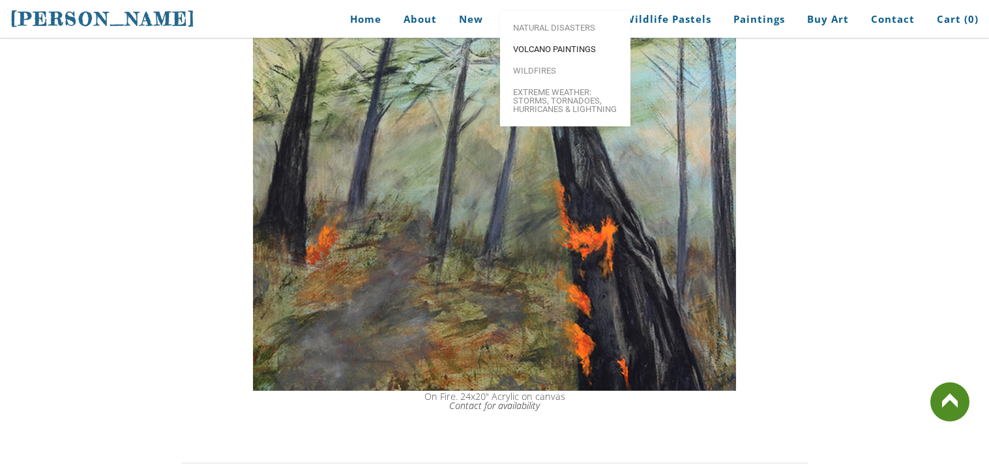
click at [562, 53] on span "Volcano paintings" at bounding box center [565, 49] width 104 height 8
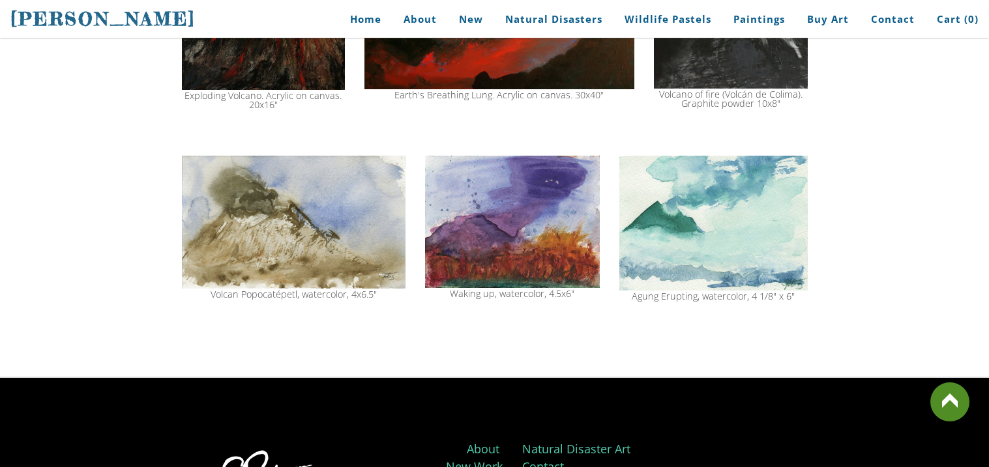
scroll to position [1398, 0]
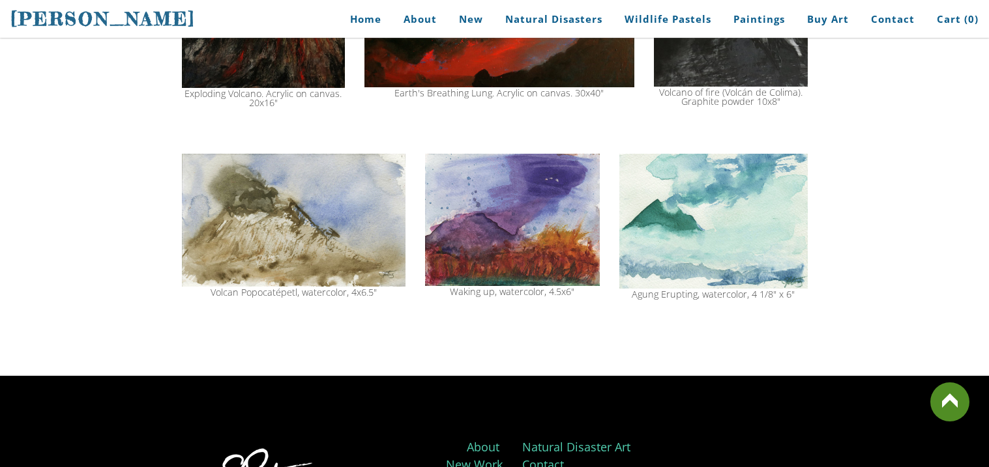
click at [246, 230] on img at bounding box center [294, 220] width 224 height 133
